Goal: Information Seeking & Learning: Learn about a topic

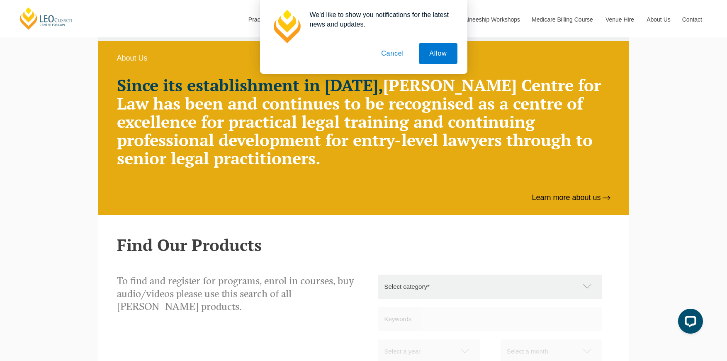
click at [384, 58] on button "Cancel" at bounding box center [393, 53] width 44 height 21
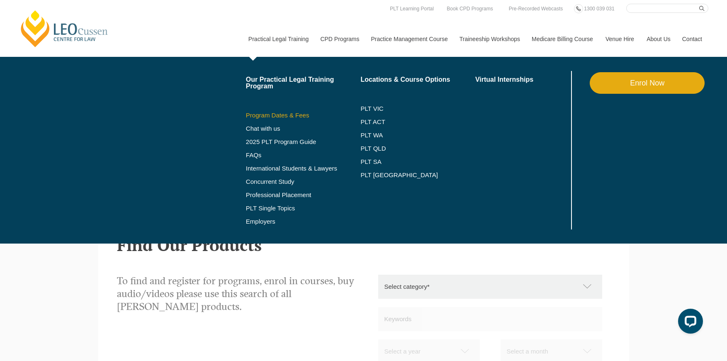
click at [284, 117] on link "Program Dates & Fees" at bounding box center [303, 115] width 115 height 7
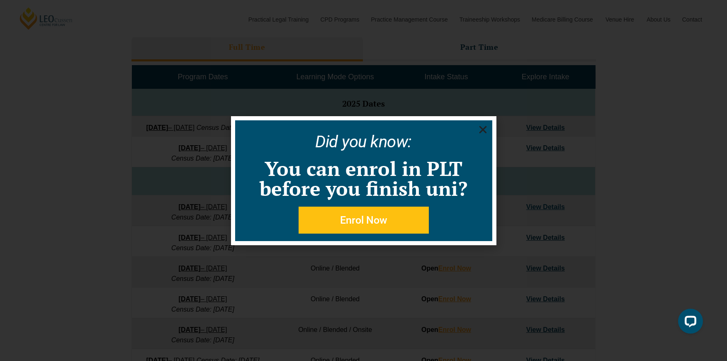
click at [482, 125] on icon "Close" at bounding box center [483, 129] width 10 height 10
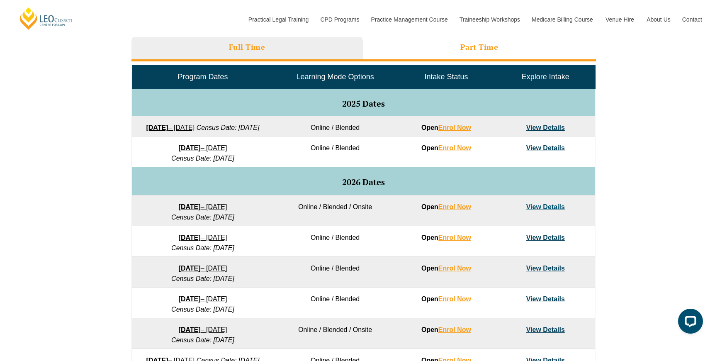
click at [480, 50] on h3 "Part Time" at bounding box center [480, 47] width 38 height 10
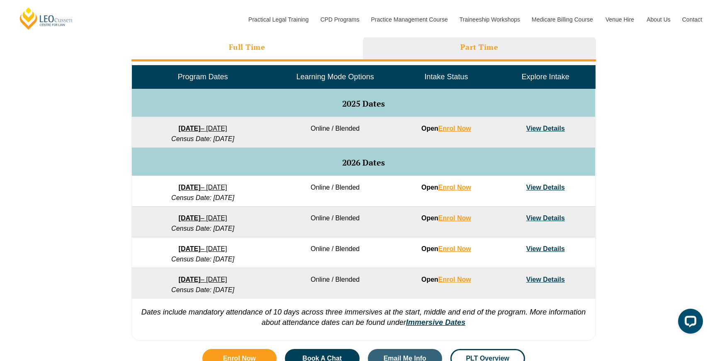
click at [273, 44] on li "Full Time" at bounding box center [248, 48] width 232 height 27
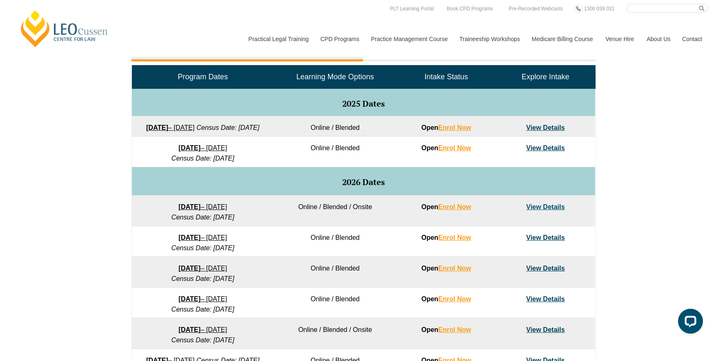
click at [560, 126] on link "View Details" at bounding box center [546, 127] width 39 height 7
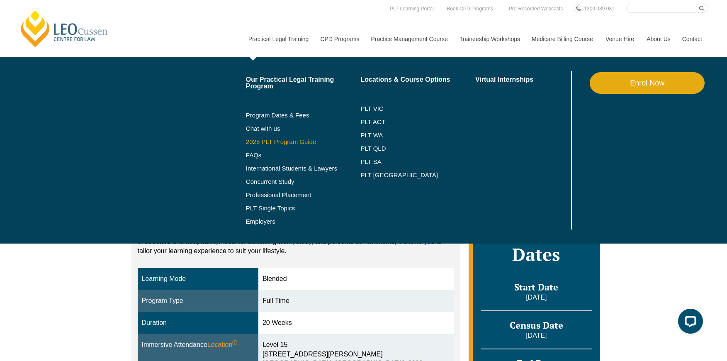
click at [255, 142] on link "2025 PLT Program Guide" at bounding box center [293, 142] width 94 height 7
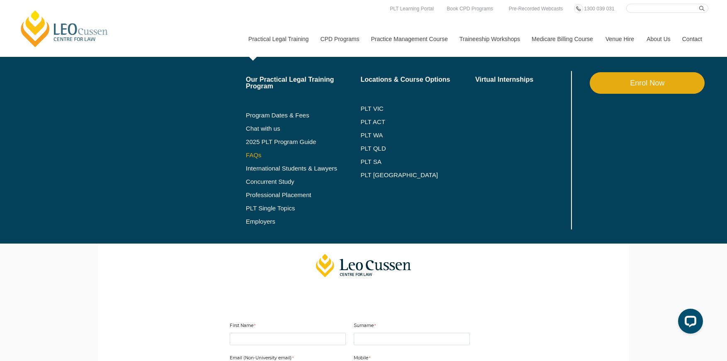
click at [249, 156] on link "FAQs" at bounding box center [303, 155] width 115 height 7
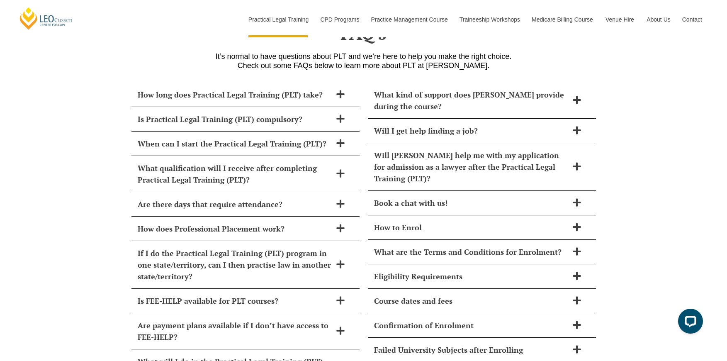
scroll to position [3527, 0]
click at [338, 198] on icon at bounding box center [340, 202] width 9 height 9
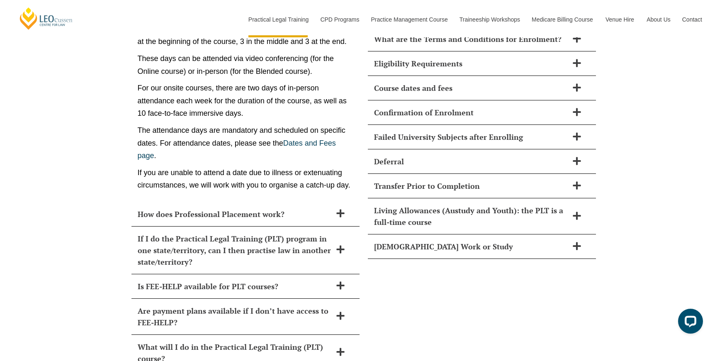
scroll to position [3740, 0]
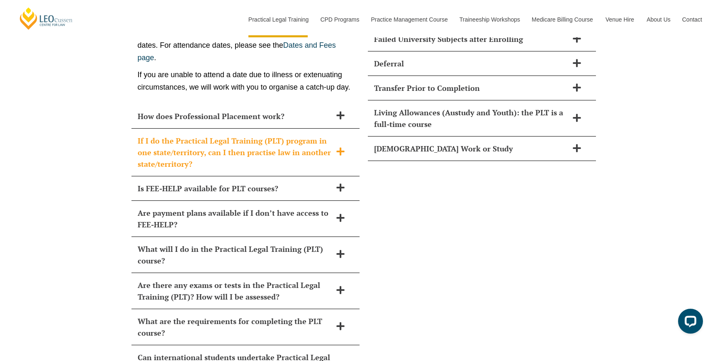
click at [335, 147] on span at bounding box center [340, 152] width 17 height 10
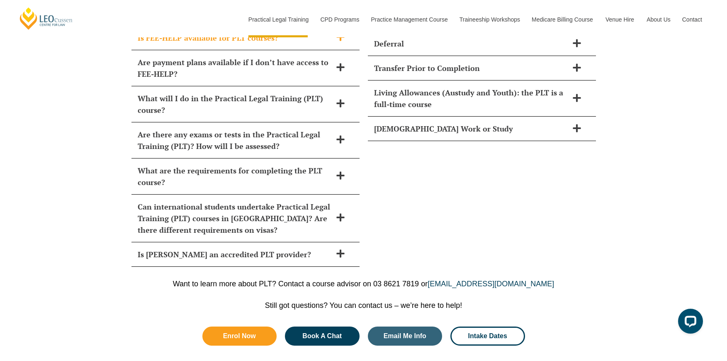
scroll to position [3857, 0]
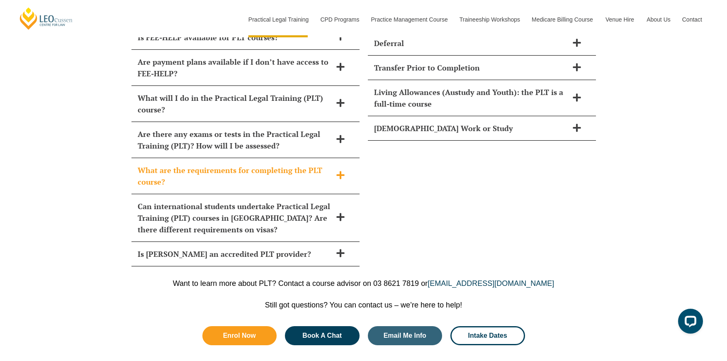
click at [334, 171] on span at bounding box center [340, 176] width 17 height 10
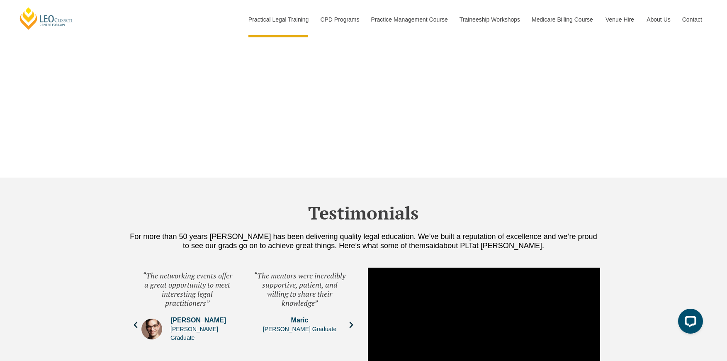
scroll to position [2729, 0]
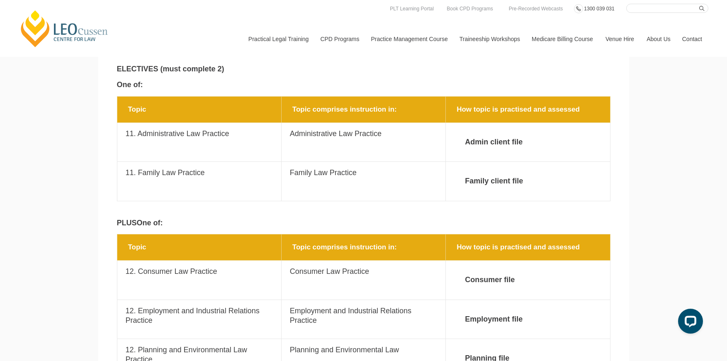
scroll to position [1405, 0]
